Goal: Task Accomplishment & Management: Use online tool/utility

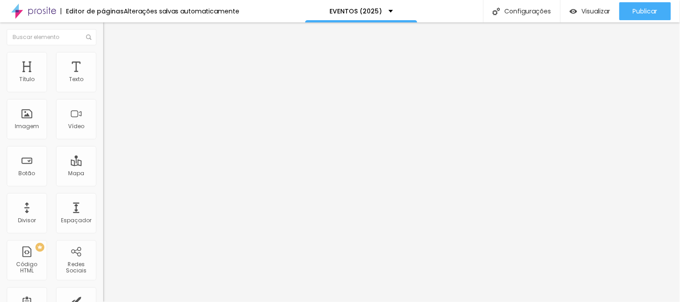
click at [103, 59] on li "Estilo" at bounding box center [154, 56] width 103 height 9
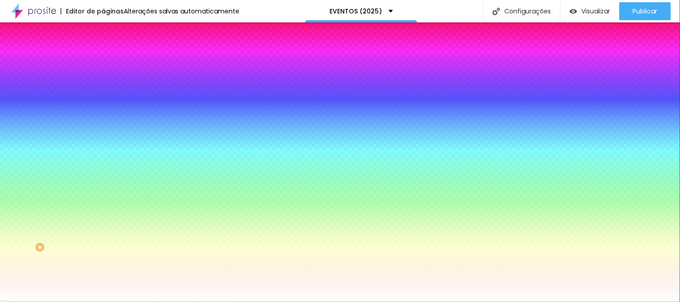
drag, startPoint x: 70, startPoint y: 89, endPoint x: 96, endPoint y: 89, distance: 26.4
click at [103, 89] on div "Cor de fundo Voltar ao padrão #FFFFFF Sombra DESATIVADO Voltar ao padrão Borda …" at bounding box center [154, 110] width 103 height 80
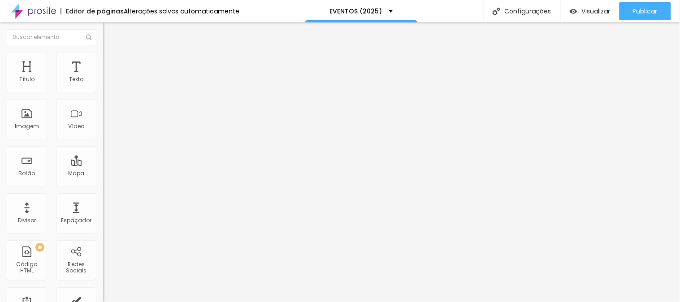
click at [103, 61] on li "Estilo" at bounding box center [154, 56] width 103 height 9
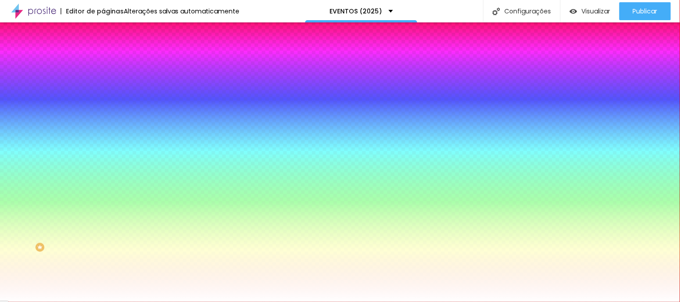
click at [103, 86] on div at bounding box center [154, 86] width 103 height 0
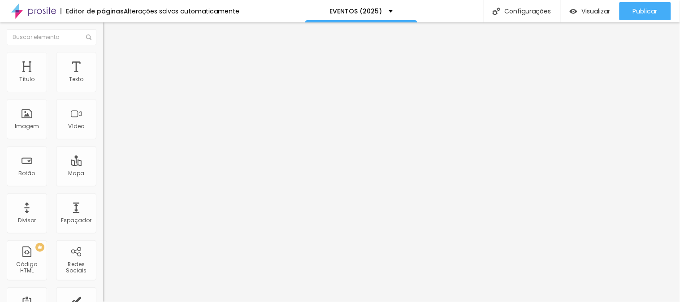
click at [103, 61] on li "Estilo" at bounding box center [154, 56] width 103 height 9
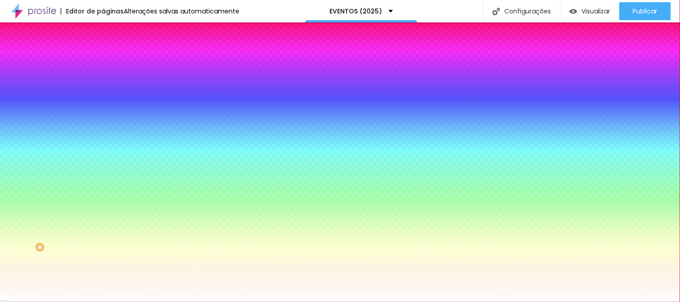
drag, startPoint x: 72, startPoint y: 89, endPoint x: 100, endPoint y: 91, distance: 28.7
click at [103, 91] on div "Cor de fundo Voltar ao padrão #FFFFFF Sombra DESATIVADO Voltar ao padrão Borda …" at bounding box center [154, 110] width 103 height 80
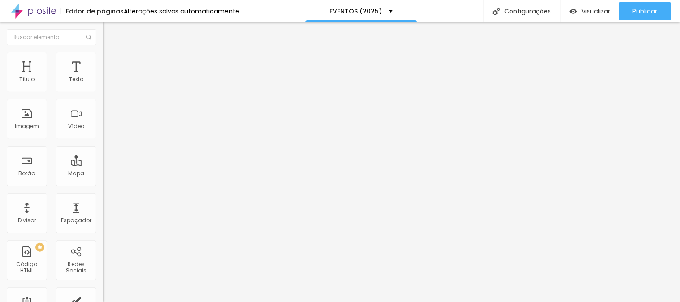
click at [103, 177] on div "Editar Coluna Conteúdo Estilo Avançado Alinhamento" at bounding box center [154, 162] width 103 height 280
click at [111, 62] on span "Estilo" at bounding box center [118, 58] width 14 height 8
click at [103, 62] on ul "Conteúdo Estilo Avançado" at bounding box center [154, 56] width 103 height 27
click at [111, 62] on span "Estilo" at bounding box center [118, 58] width 14 height 8
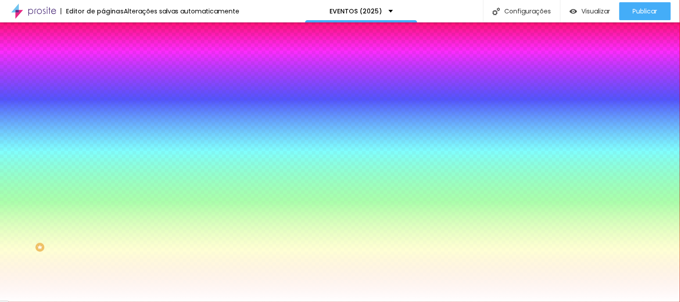
click at [103, 86] on div at bounding box center [154, 86] width 103 height 0
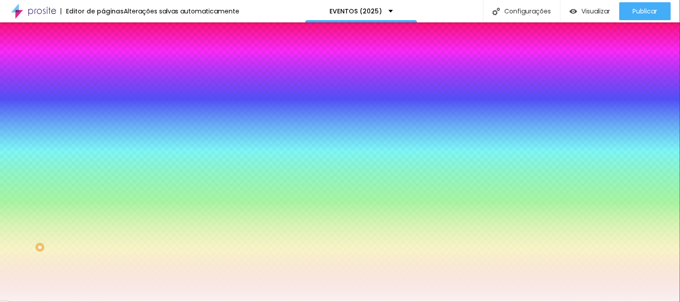
click at [16, 103] on div at bounding box center [340, 151] width 680 height 302
click at [21, 8] on div at bounding box center [22, 7] width 2 height 2
type input "#FFFFFF"
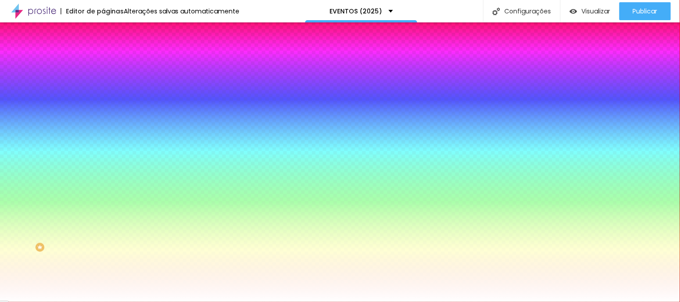
click at [103, 95] on div at bounding box center [154, 95] width 103 height 0
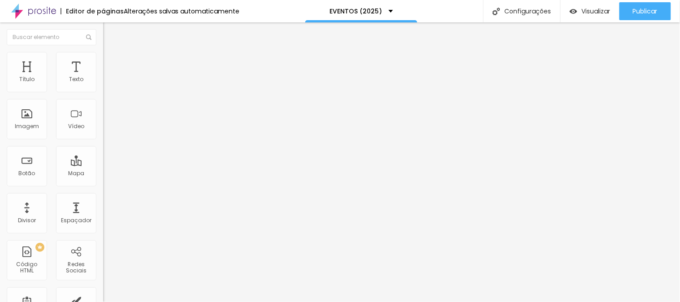
click at [103, 133] on button "button" at bounding box center [109, 127] width 13 height 9
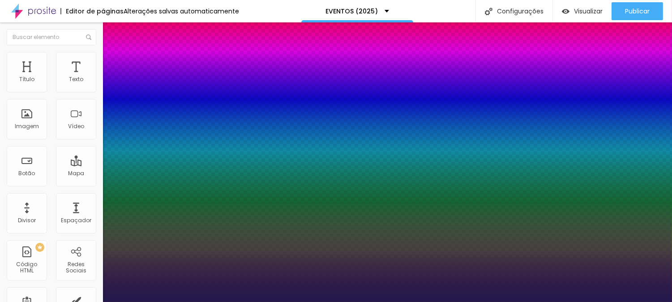
type input "1"
type input "15"
type input "1"
type input "20"
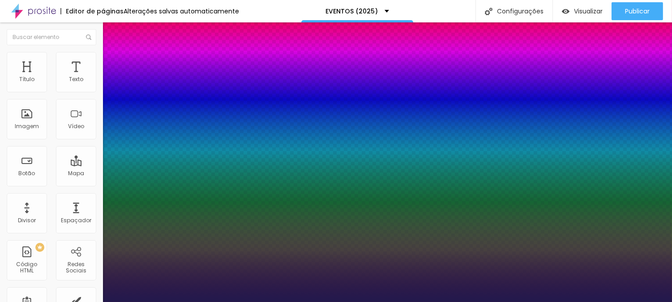
type input "20"
type input "1"
type input "22"
type input "1"
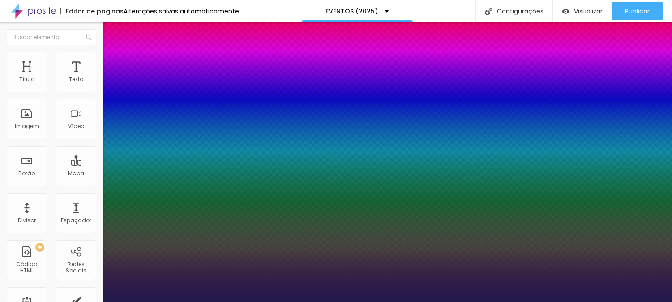
type input "23"
type input "1"
drag, startPoint x: 120, startPoint y: 251, endPoint x: 126, endPoint y: 250, distance: 6.5
type input "23"
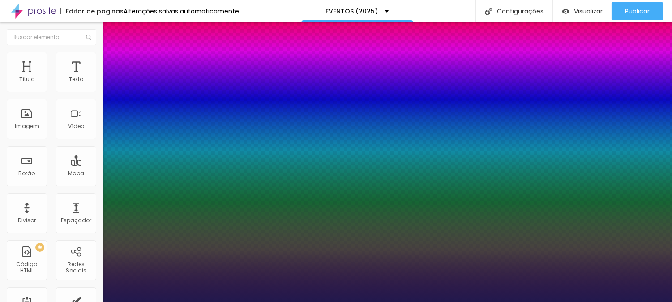
click at [518, 302] on div at bounding box center [336, 302] width 672 height 0
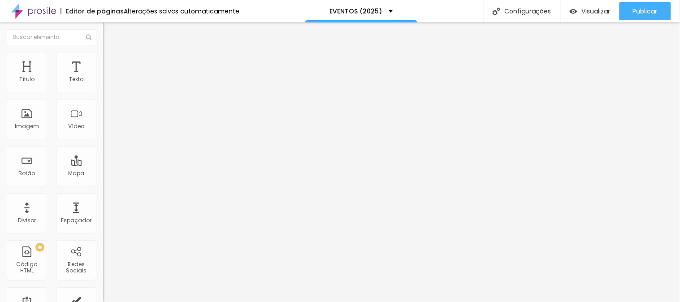
click at [103, 55] on li "Avançado" at bounding box center [154, 56] width 103 height 9
type input "7"
type input "6"
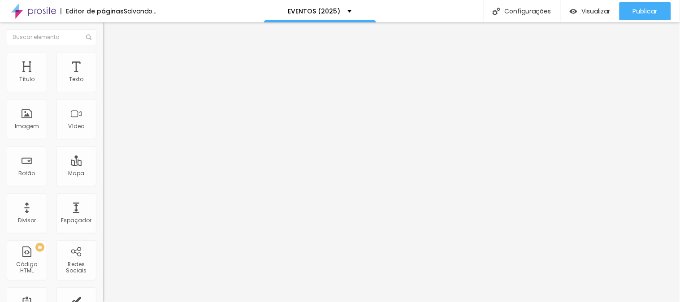
type input "11"
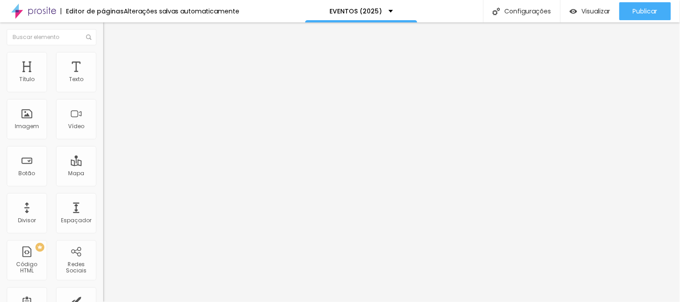
type input "11"
click at [103, 292] on input "range" at bounding box center [132, 295] width 58 height 7
click at [103, 55] on li "Avançado" at bounding box center [154, 56] width 103 height 9
type input "15"
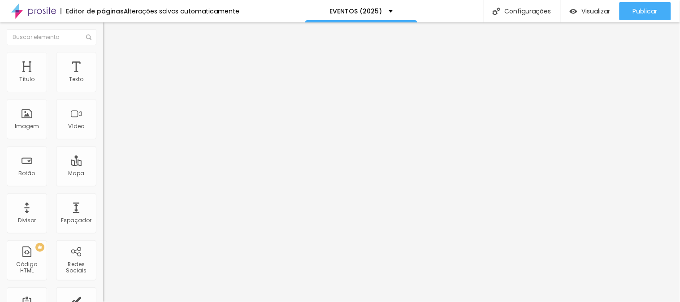
type input "17"
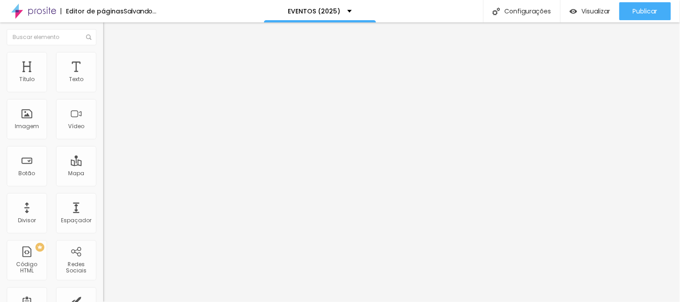
type input "17"
click at [103, 292] on input "range" at bounding box center [132, 295] width 58 height 7
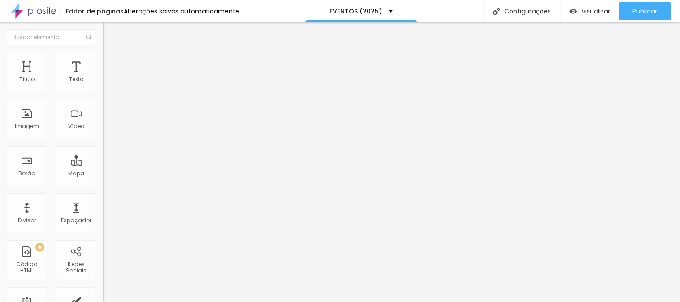
click at [111, 61] on span "Estilo" at bounding box center [118, 58] width 14 height 8
click at [103, 61] on img at bounding box center [107, 65] width 8 height 8
click at [103, 55] on li "Estilo" at bounding box center [154, 56] width 103 height 9
click at [103, 52] on li "Conteúdo" at bounding box center [154, 47] width 103 height 9
click at [103, 52] on li "Avançado" at bounding box center [154, 56] width 103 height 9
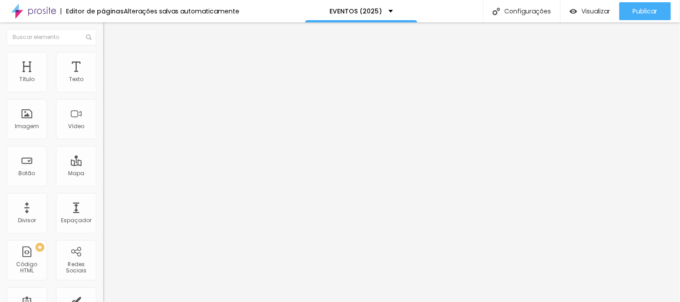
type input "23"
click at [103, 165] on input "range" at bounding box center [132, 168] width 58 height 7
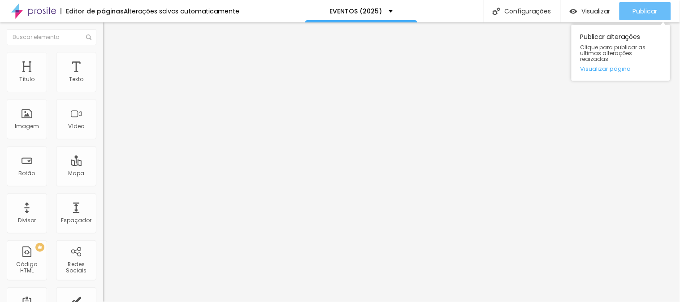
click at [643, 12] on span "Publicar" at bounding box center [645, 11] width 25 height 7
